Goal: Task Accomplishment & Management: Complete application form

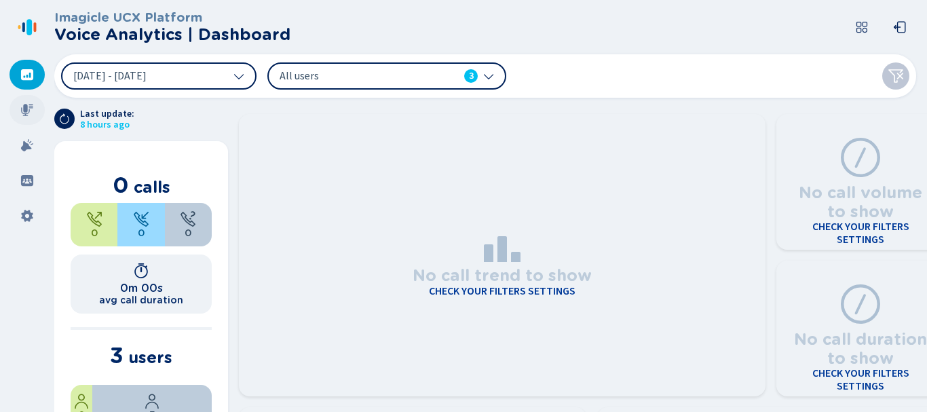
click at [29, 115] on icon at bounding box center [27, 110] width 14 height 14
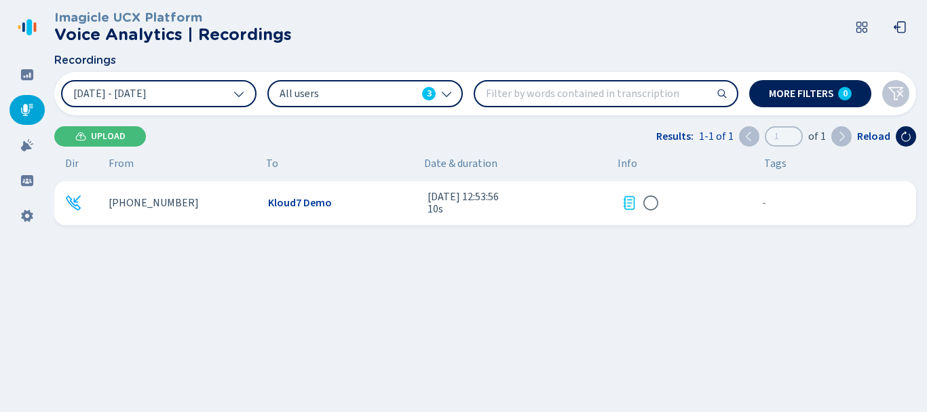
click at [631, 206] on icon at bounding box center [629, 203] width 16 height 16
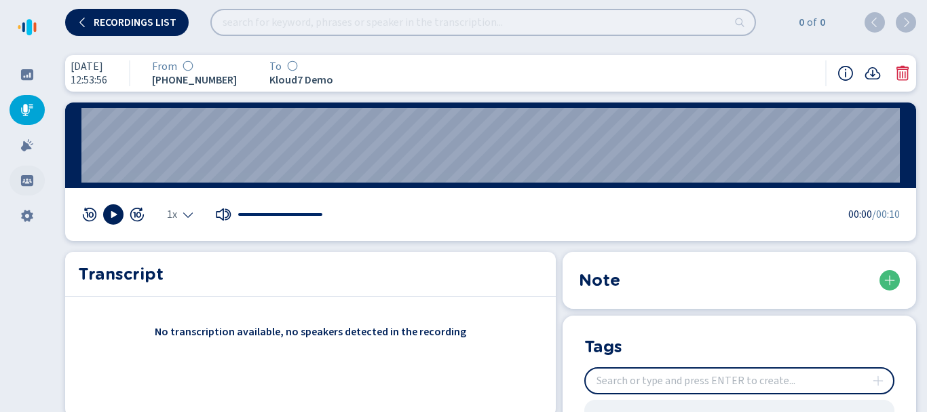
click at [37, 177] on div at bounding box center [27, 181] width 35 height 30
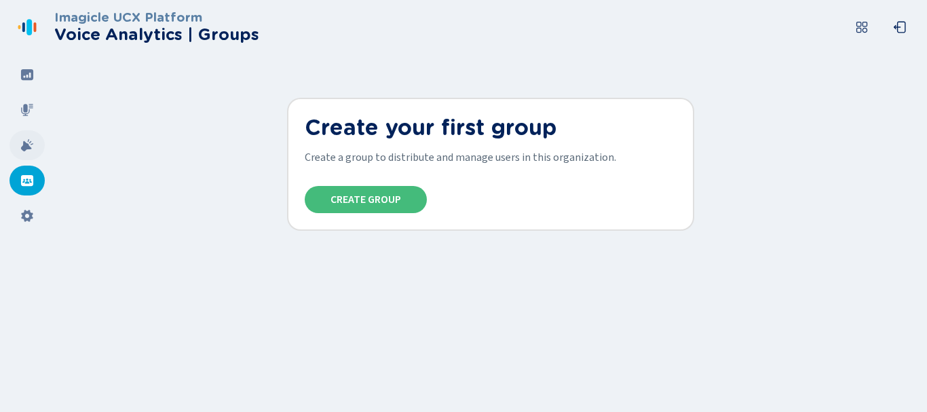
click at [24, 157] on div at bounding box center [27, 145] width 35 height 30
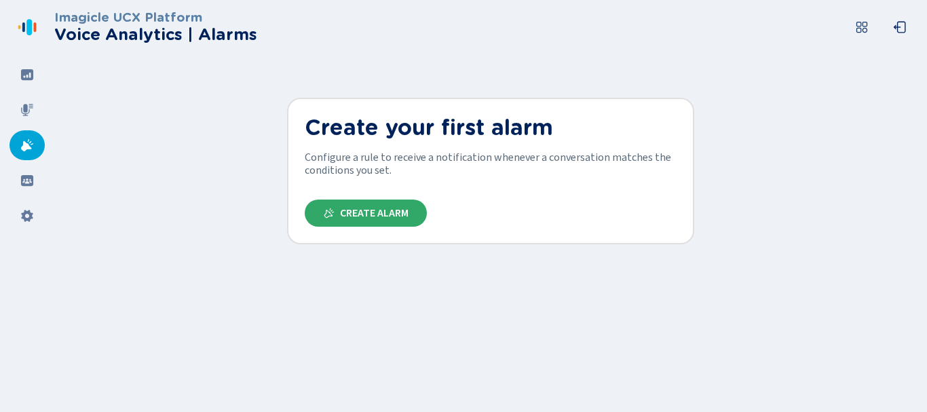
click at [376, 212] on span "Create Alarm" at bounding box center [374, 213] width 69 height 11
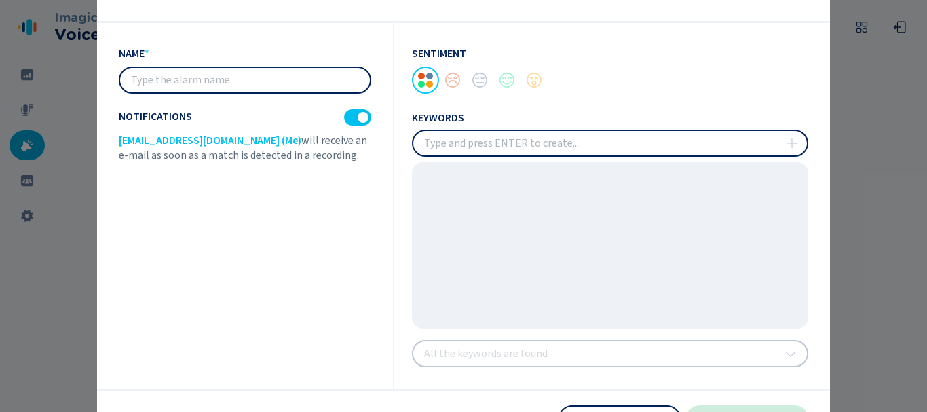
click at [254, 76] on input "text" at bounding box center [245, 80] width 250 height 24
type input "Testing"
drag, startPoint x: 555, startPoint y: 162, endPoint x: 556, endPoint y: 154, distance: 7.6
click at [554, 160] on div "keywords" at bounding box center [610, 218] width 396 height 219
click at [556, 153] on input "insert" at bounding box center [610, 143] width 394 height 24
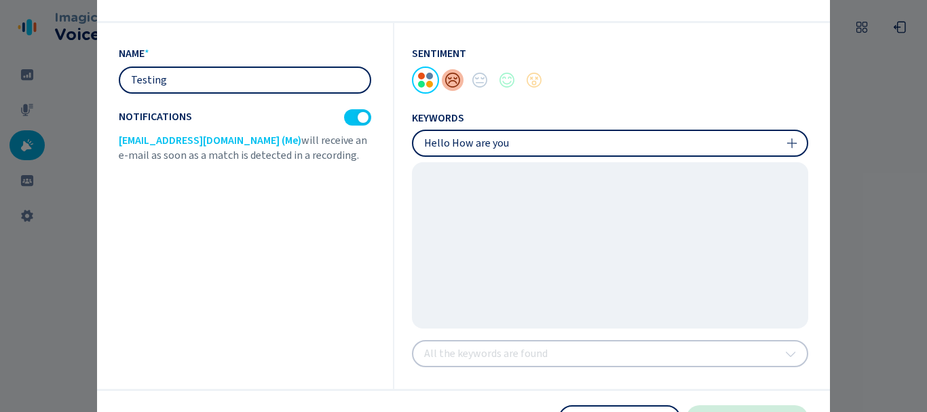
type input "Hello How are you"
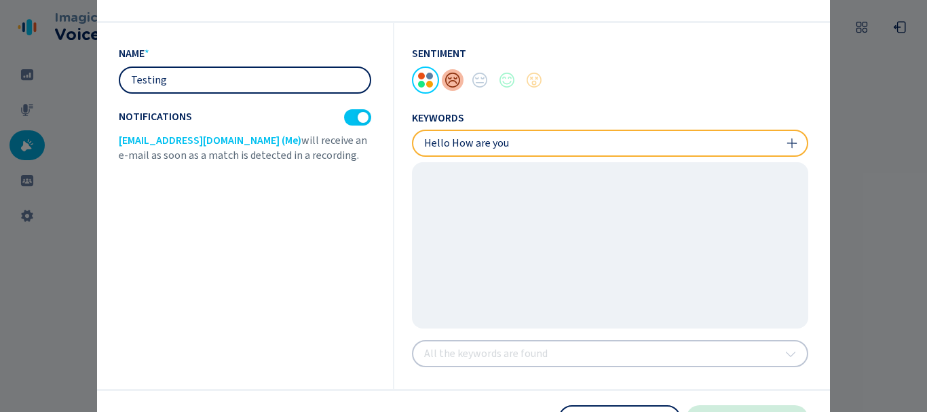
click at [447, 84] on div at bounding box center [452, 80] width 27 height 27
click at [482, 80] on div at bounding box center [479, 80] width 27 height 27
click at [514, 85] on div at bounding box center [506, 80] width 27 height 27
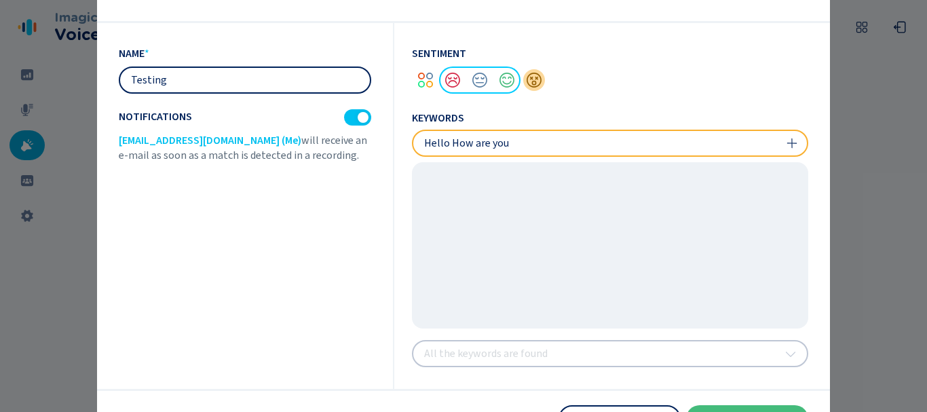
click at [538, 80] on div at bounding box center [533, 80] width 27 height 27
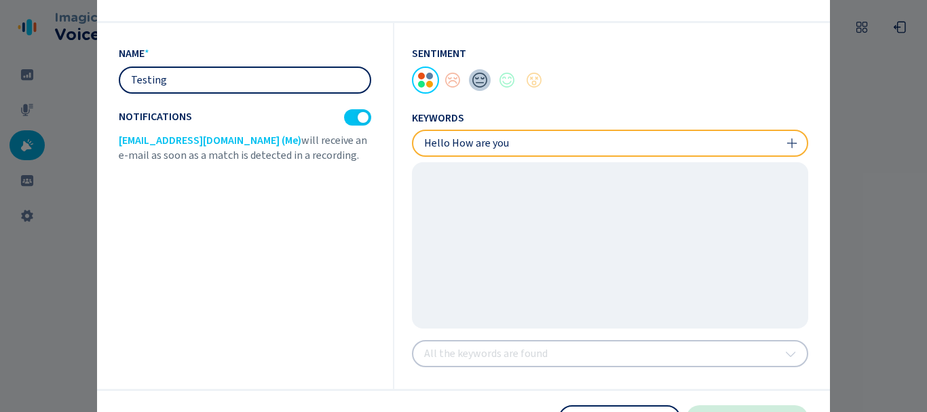
click at [475, 80] on div at bounding box center [479, 80] width 27 height 27
click at [455, 86] on div at bounding box center [452, 80] width 27 height 27
click at [780, 406] on button "create" at bounding box center [747, 418] width 122 height 27
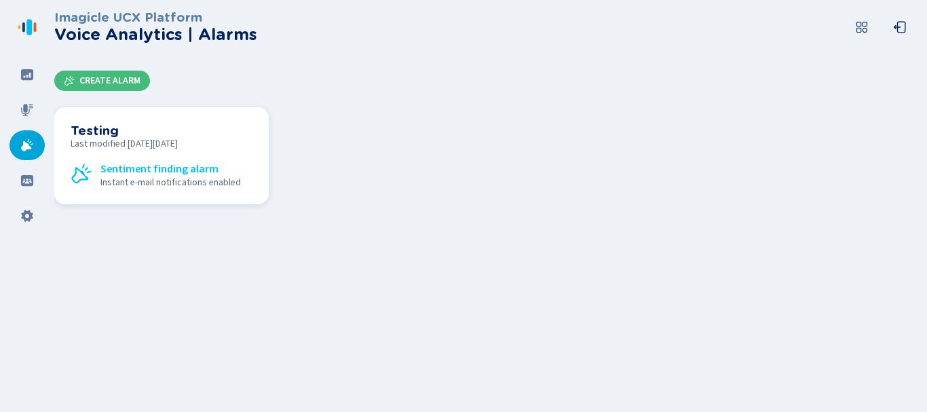
click at [164, 143] on span "Last modified [DATE][DATE]" at bounding box center [162, 143] width 182 height 11
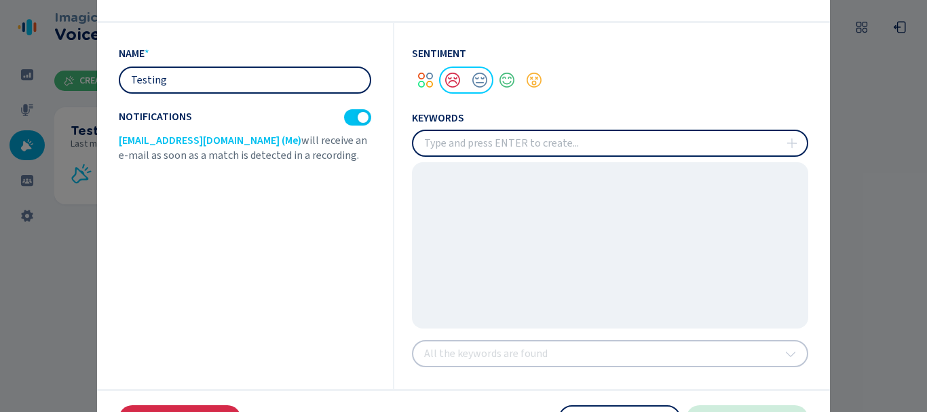
click at [902, 192] on div at bounding box center [463, 206] width 927 height 412
click at [65, 18] on div at bounding box center [463, 206] width 927 height 412
click at [30, 177] on div at bounding box center [463, 206] width 927 height 412
click at [30, 180] on div at bounding box center [463, 206] width 927 height 412
click at [787, 409] on button "Save" at bounding box center [747, 418] width 122 height 27
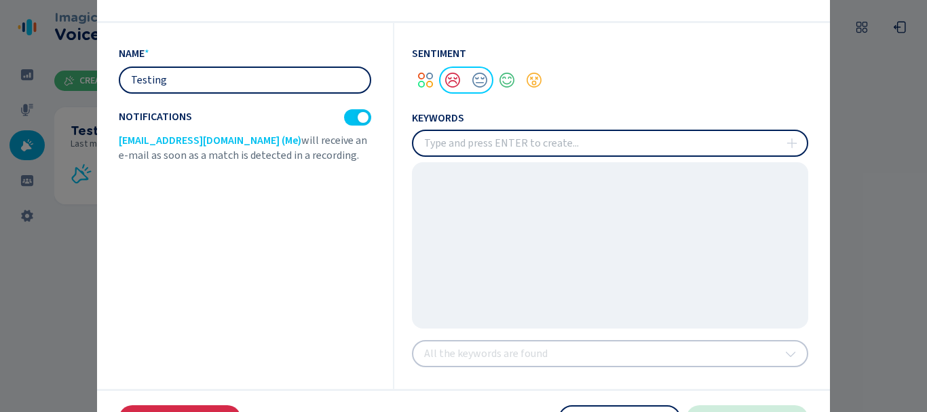
click at [784, 409] on button "Save" at bounding box center [747, 418] width 122 height 27
click at [620, 405] on button "Cancel" at bounding box center [619, 418] width 122 height 27
click at [620, 404] on div "Imagicle UCX Platform Voice Analytics | Alarms Create Alarm Testing Last modifi…" at bounding box center [490, 206] width 873 height 412
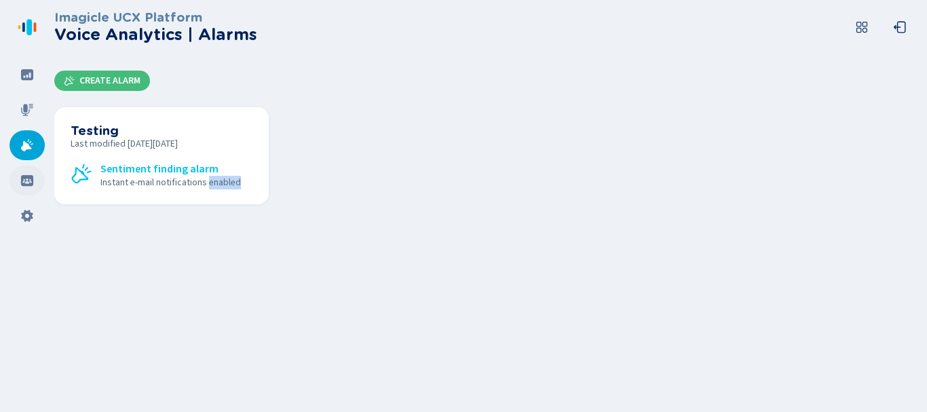
click at [31, 178] on icon at bounding box center [27, 180] width 12 height 11
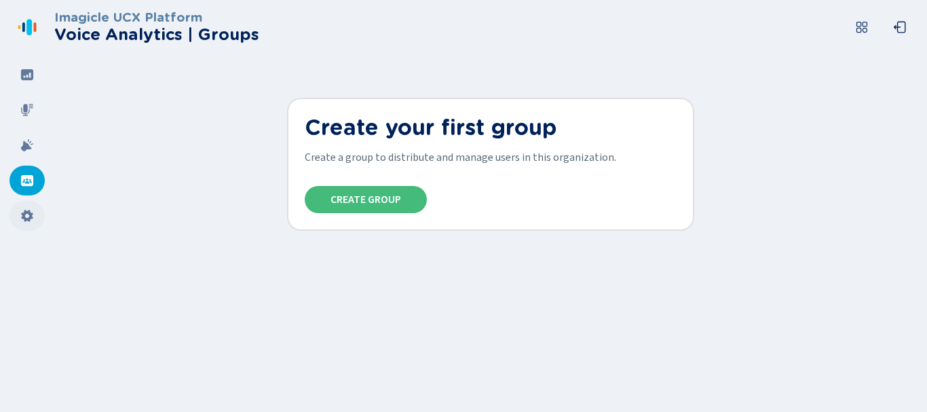
click at [31, 227] on div at bounding box center [27, 216] width 35 height 30
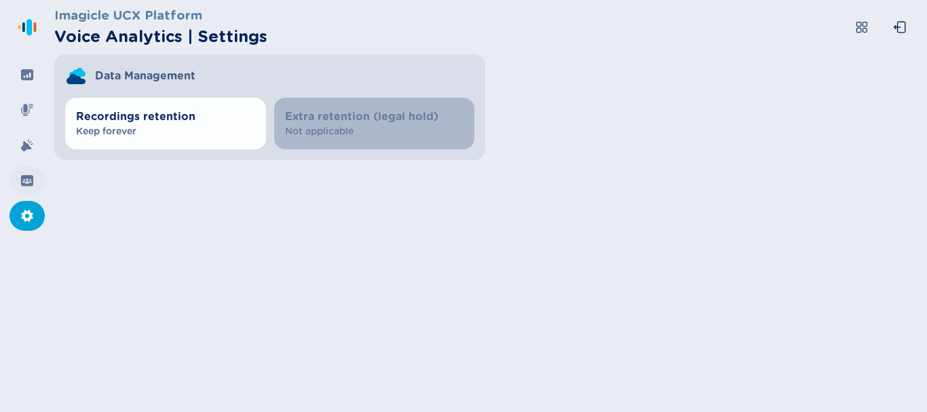
click at [22, 185] on icon at bounding box center [27, 180] width 12 height 11
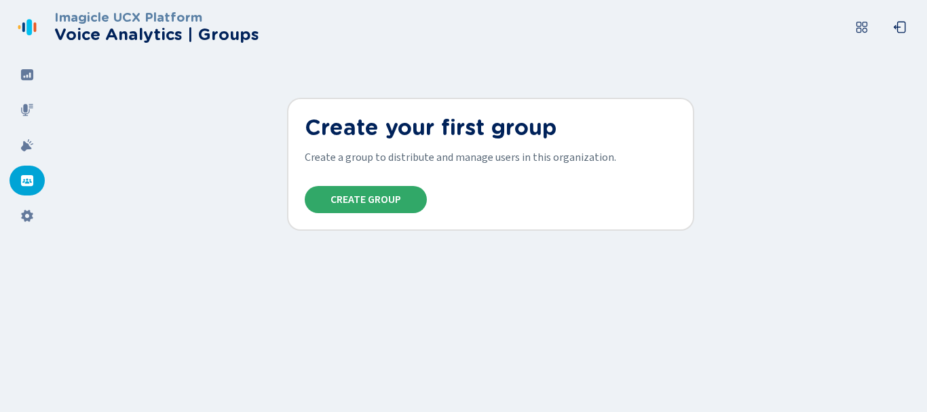
click at [392, 202] on span "Create Group" at bounding box center [365, 199] width 71 height 11
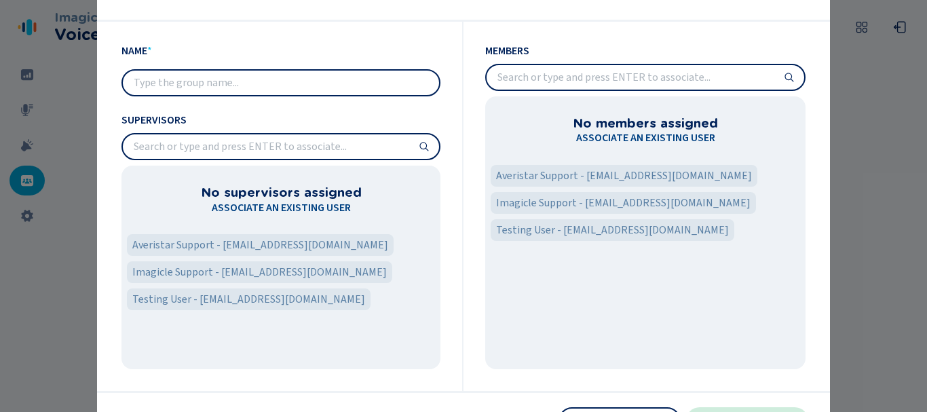
click at [190, 75] on input "text" at bounding box center [281, 83] width 316 height 24
type input "Kloud 7 TAC"
click at [587, 71] on input "search" at bounding box center [646, 77] width 318 height 24
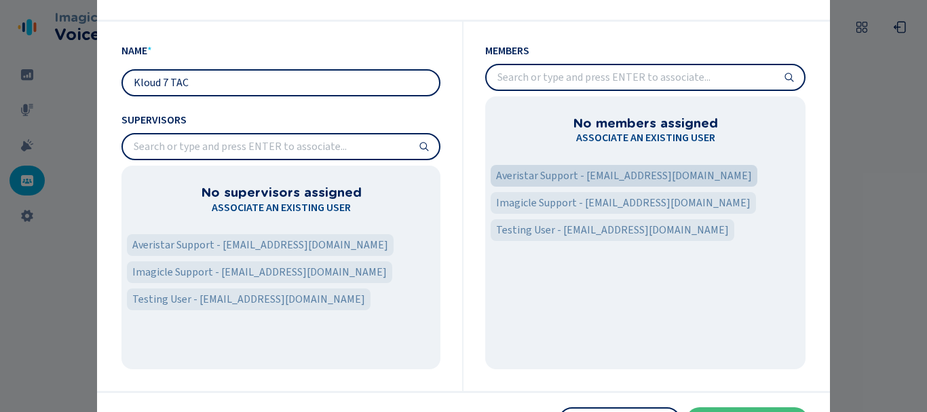
click at [550, 175] on span "Averistar Support - [EMAIL_ADDRESS][DOMAIN_NAME]" at bounding box center [624, 176] width 256 height 16
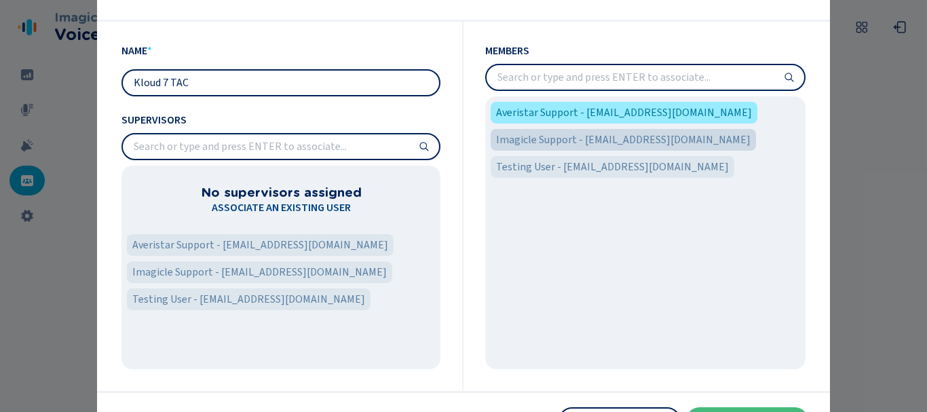
click at [558, 140] on span "Imagicle Support - [EMAIL_ADDRESS][DOMAIN_NAME]" at bounding box center [623, 140] width 254 height 16
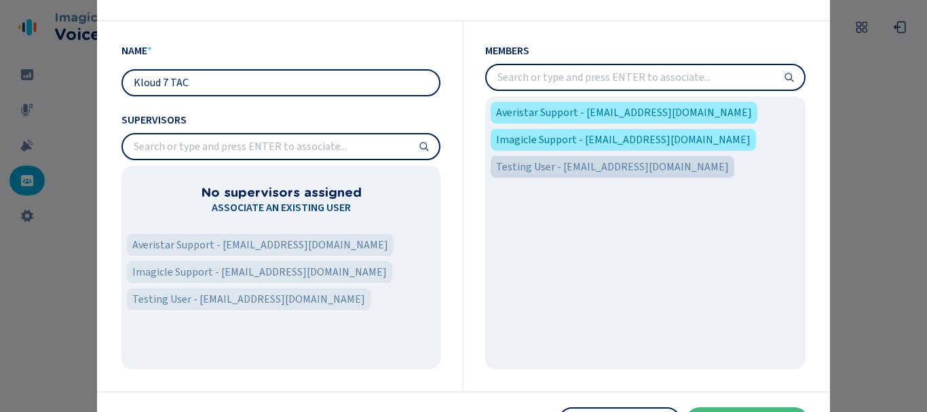
click at [550, 165] on span "Testing User - [EMAIL_ADDRESS][DOMAIN_NAME]" at bounding box center [612, 167] width 233 height 16
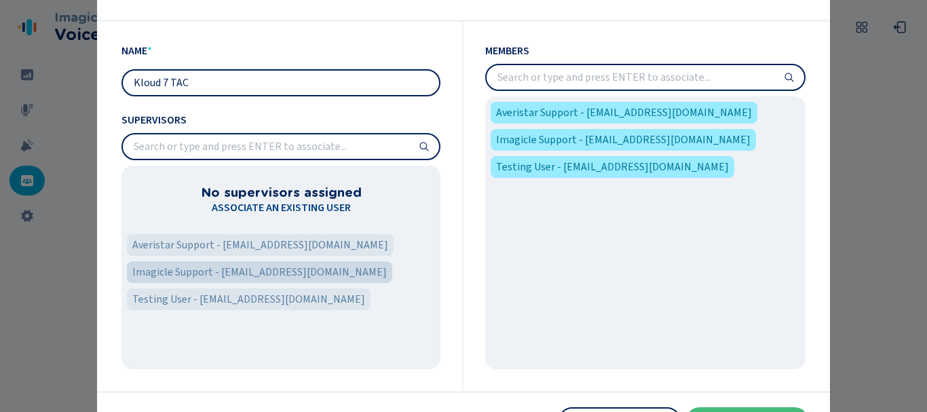
click at [174, 273] on span "Imagicle Support - [EMAIL_ADDRESS][DOMAIN_NAME]" at bounding box center [259, 272] width 254 height 16
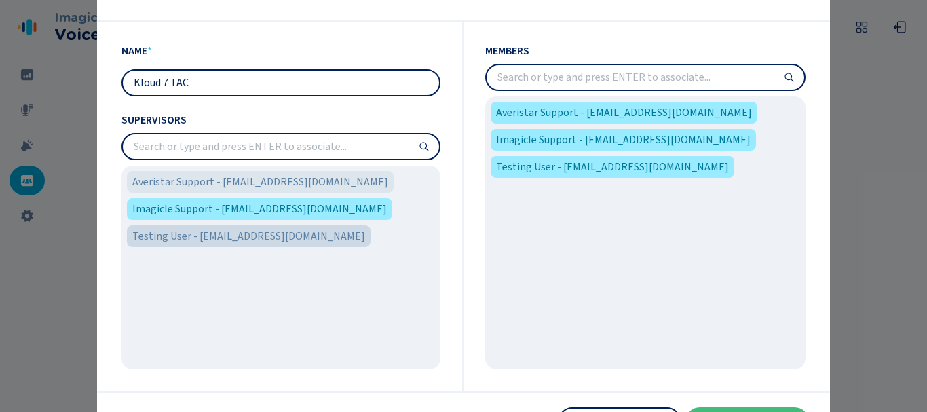
click at [185, 243] on span "Testing User - [EMAIL_ADDRESS][DOMAIN_NAME]" at bounding box center [248, 236] width 233 height 16
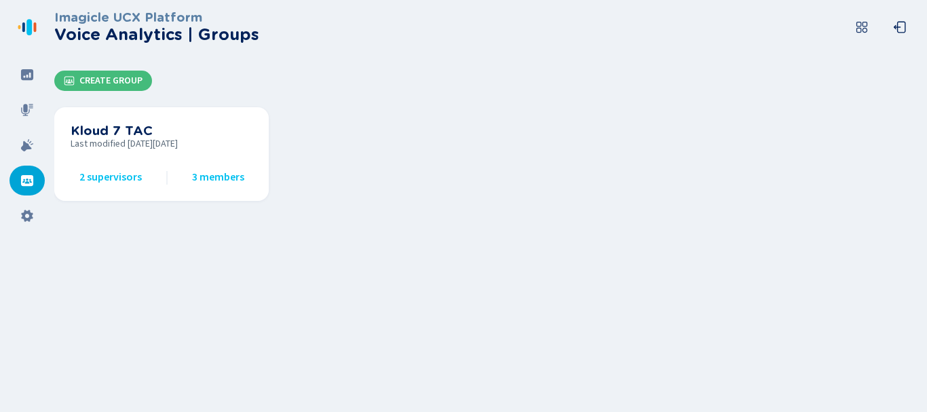
click at [24, 198] on nav at bounding box center [27, 206] width 54 height 412
click at [24, 216] on icon at bounding box center [27, 216] width 12 height 12
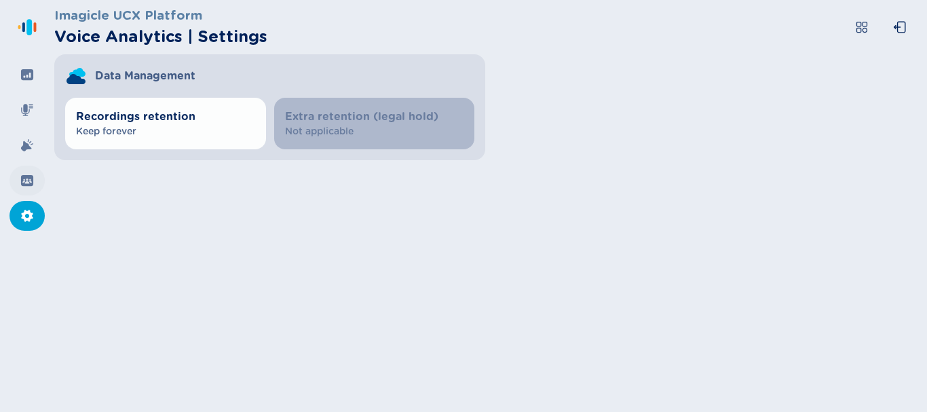
click at [18, 170] on div at bounding box center [27, 181] width 35 height 30
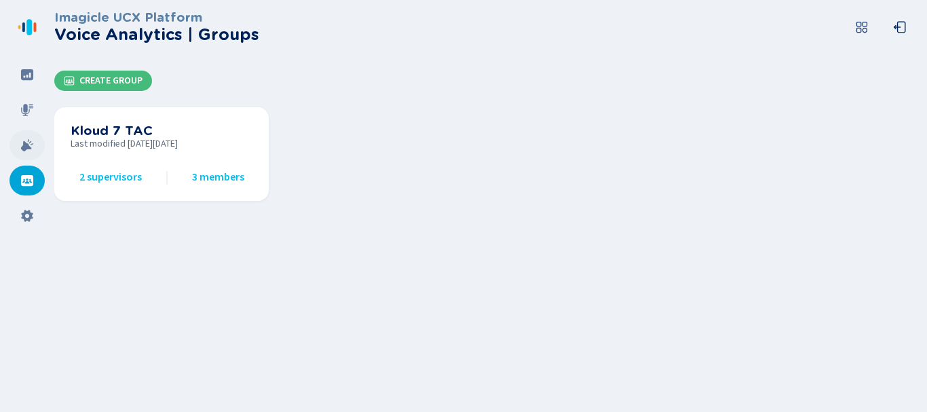
click at [31, 151] on icon at bounding box center [27, 145] width 14 height 14
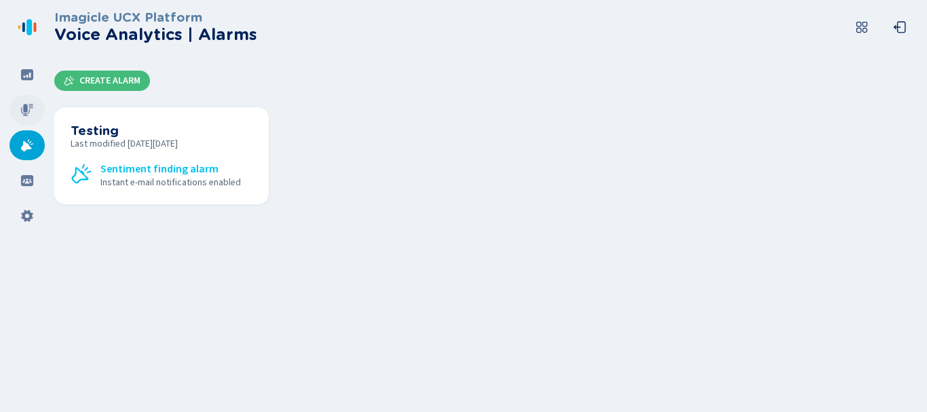
click at [22, 108] on icon at bounding box center [27, 110] width 14 height 14
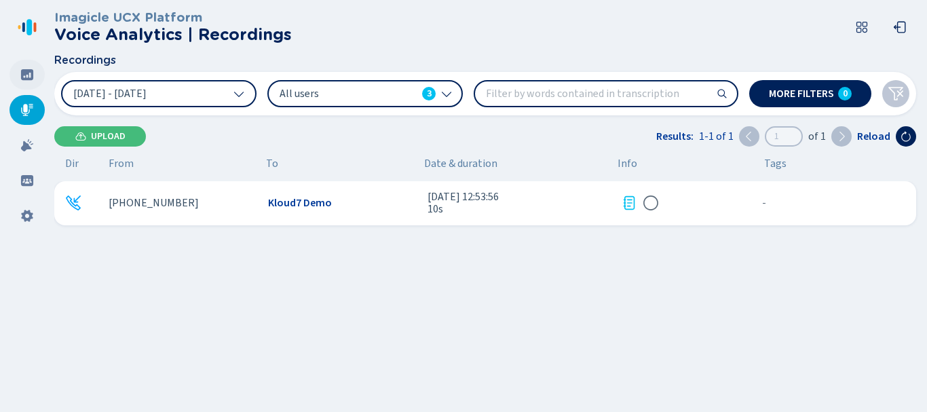
click at [29, 82] on div at bounding box center [27, 75] width 35 height 30
